Goal: Information Seeking & Learning: Learn about a topic

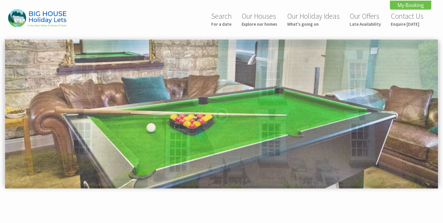
scroll to position [280, 0]
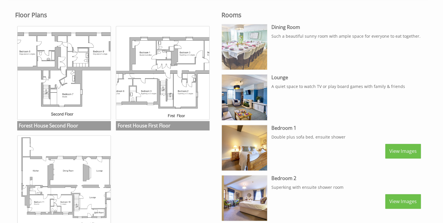
click at [248, 53] on img at bounding box center [244, 46] width 45 height 45
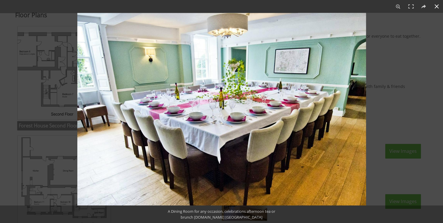
click at [436, 6] on button at bounding box center [436, 6] width 13 height 13
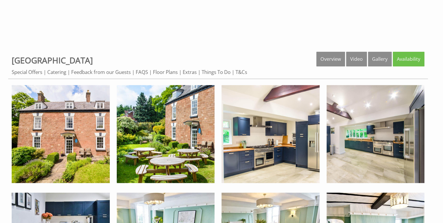
scroll to position [206, 0]
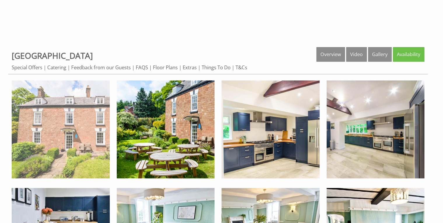
click at [77, 132] on img at bounding box center [61, 129] width 98 height 98
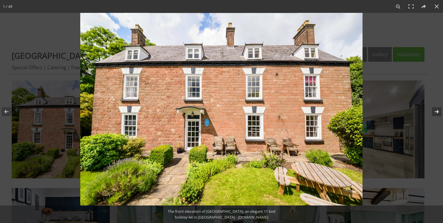
click at [436, 108] on button at bounding box center [432, 111] width 20 height 29
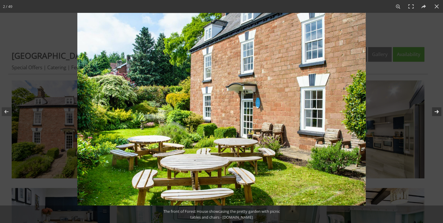
click at [436, 108] on button at bounding box center [432, 111] width 20 height 29
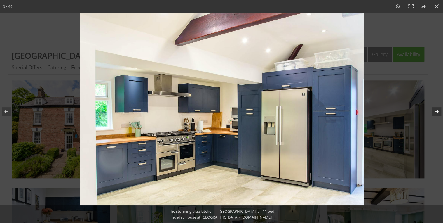
click at [436, 110] on button at bounding box center [432, 111] width 20 height 29
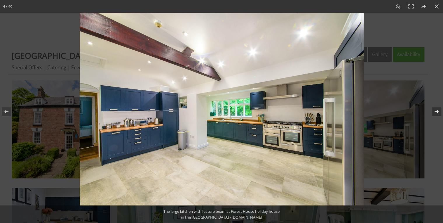
click at [436, 110] on button at bounding box center [432, 111] width 20 height 29
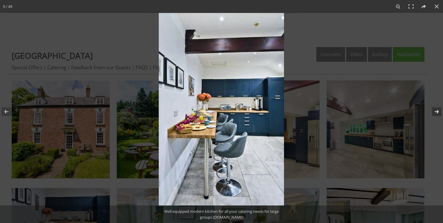
click at [437, 111] on button at bounding box center [432, 111] width 20 height 29
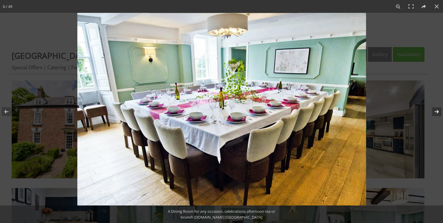
click at [436, 110] on button at bounding box center [432, 111] width 20 height 29
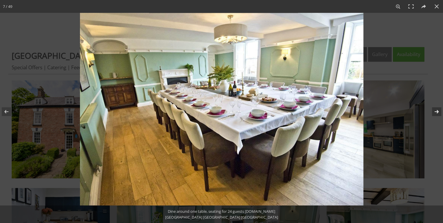
click at [436, 109] on button at bounding box center [432, 111] width 20 height 29
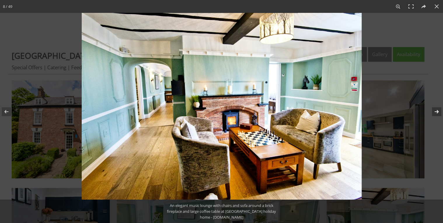
click at [435, 109] on button at bounding box center [432, 111] width 20 height 29
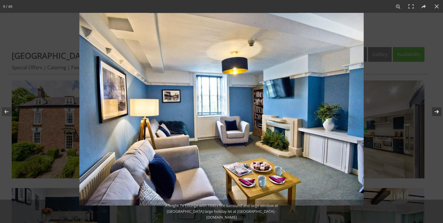
click at [436, 109] on button at bounding box center [432, 111] width 20 height 29
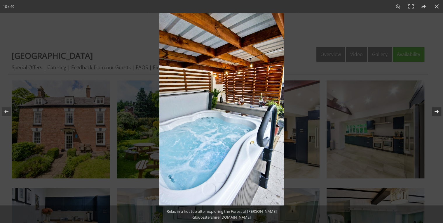
click at [436, 109] on button at bounding box center [432, 111] width 20 height 29
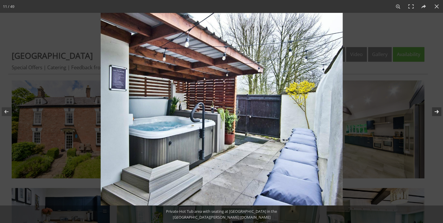
click at [435, 109] on button at bounding box center [432, 111] width 20 height 29
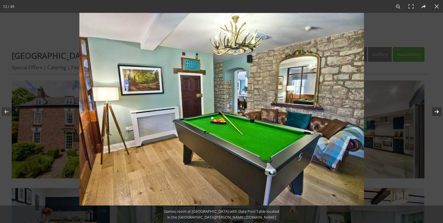
click at [435, 109] on button at bounding box center [432, 111] width 20 height 29
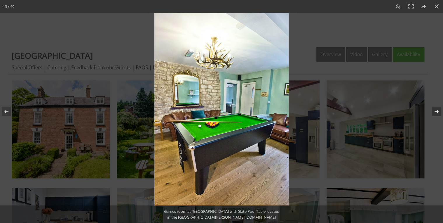
click at [435, 110] on button at bounding box center [432, 111] width 20 height 29
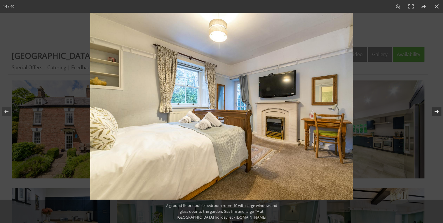
click at [437, 110] on button at bounding box center [432, 111] width 20 height 29
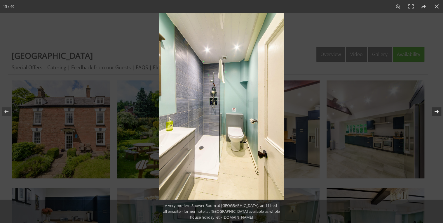
click at [437, 110] on button at bounding box center [432, 111] width 20 height 29
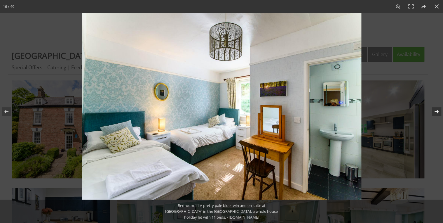
click at [437, 110] on button at bounding box center [432, 111] width 20 height 29
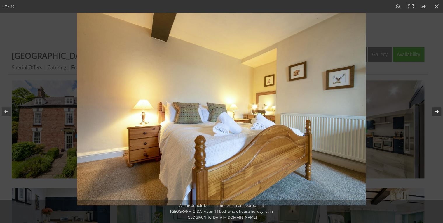
click at [437, 110] on button at bounding box center [432, 111] width 20 height 29
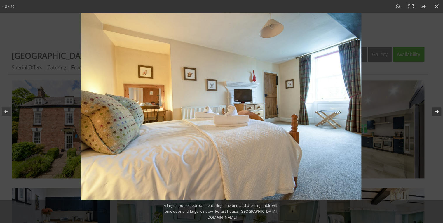
click at [437, 110] on button at bounding box center [432, 111] width 20 height 29
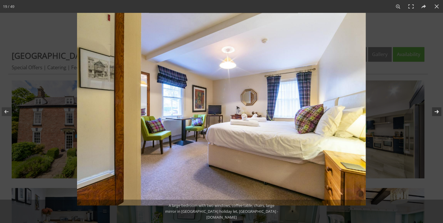
click at [437, 110] on button at bounding box center [432, 111] width 20 height 29
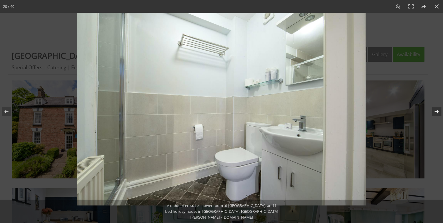
click at [437, 110] on button at bounding box center [432, 111] width 20 height 29
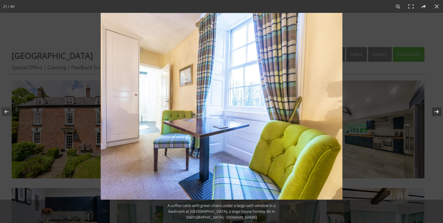
click at [437, 110] on button at bounding box center [432, 111] width 20 height 29
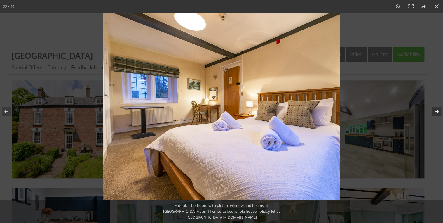
click at [436, 110] on button at bounding box center [432, 111] width 20 height 29
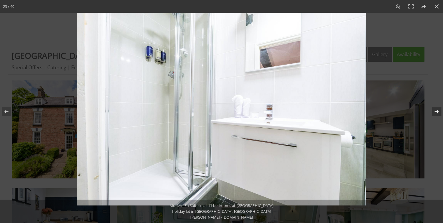
click at [436, 110] on button at bounding box center [432, 111] width 20 height 29
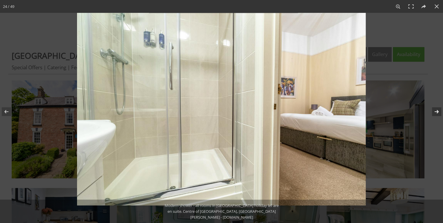
click at [436, 110] on button at bounding box center [432, 111] width 20 height 29
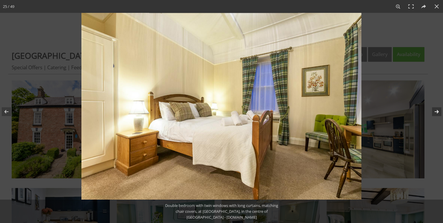
click at [436, 110] on button at bounding box center [432, 111] width 20 height 29
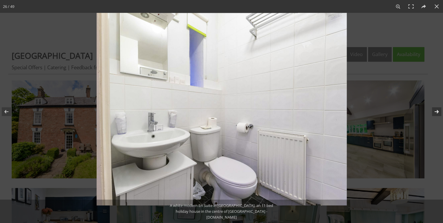
click at [436, 109] on button at bounding box center [432, 111] width 20 height 29
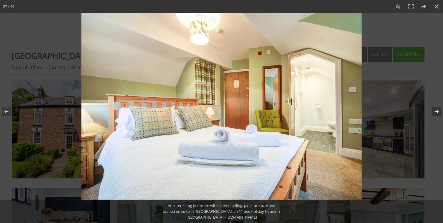
click at [436, 111] on button at bounding box center [432, 111] width 20 height 29
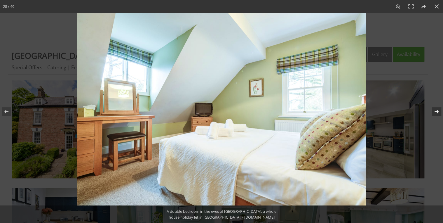
click at [436, 111] on button at bounding box center [432, 111] width 20 height 29
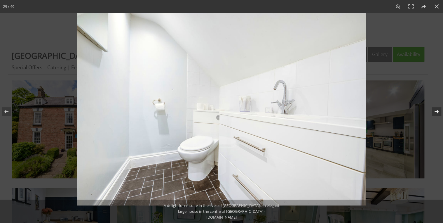
click at [436, 111] on button at bounding box center [432, 111] width 20 height 29
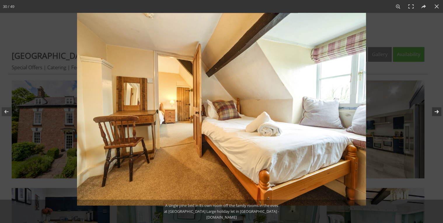
click at [436, 111] on button at bounding box center [432, 111] width 20 height 29
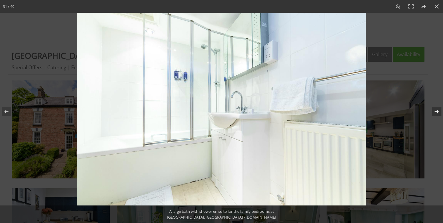
click at [436, 111] on button at bounding box center [432, 111] width 20 height 29
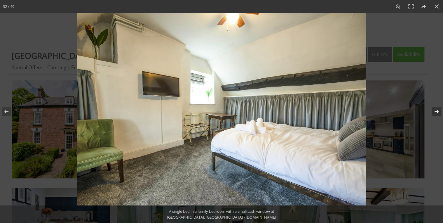
click at [436, 111] on button at bounding box center [432, 111] width 20 height 29
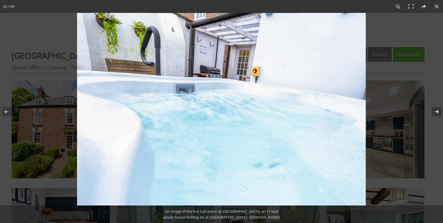
click at [436, 111] on button at bounding box center [432, 111] width 20 height 29
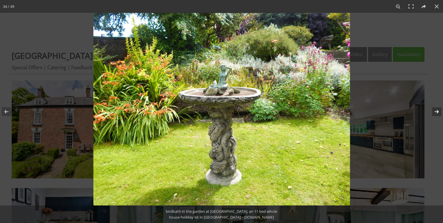
click at [436, 111] on button at bounding box center [432, 111] width 20 height 29
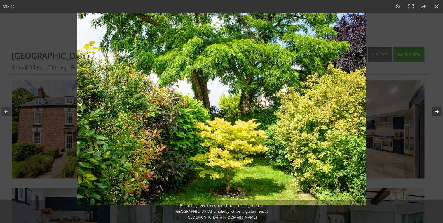
click at [436, 111] on button at bounding box center [432, 111] width 20 height 29
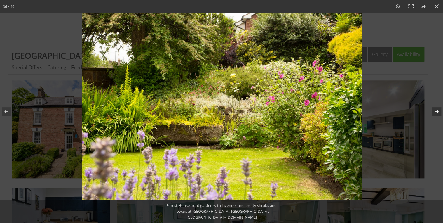
click at [436, 111] on button at bounding box center [432, 111] width 20 height 29
